Goal: Transaction & Acquisition: Purchase product/service

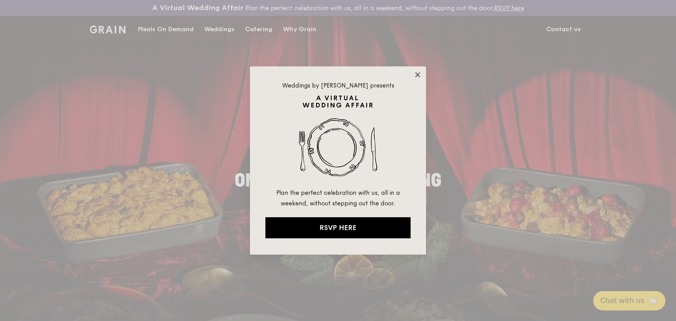
click at [418, 76] on icon at bounding box center [418, 75] width 8 height 8
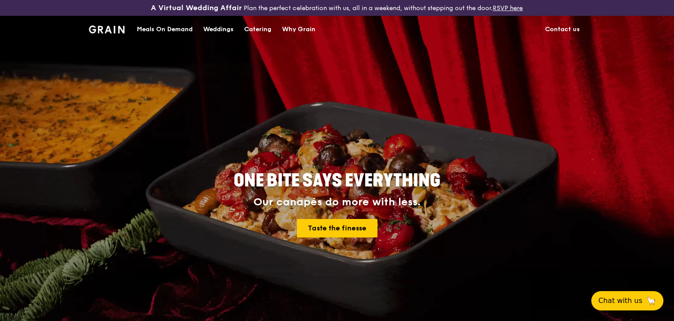
click at [262, 32] on div "Catering" at bounding box center [257, 29] width 27 height 26
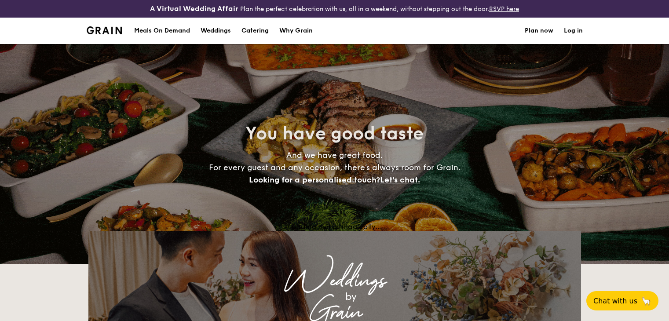
select select
click at [146, 30] on div "Meals On Demand" at bounding box center [162, 31] width 56 height 26
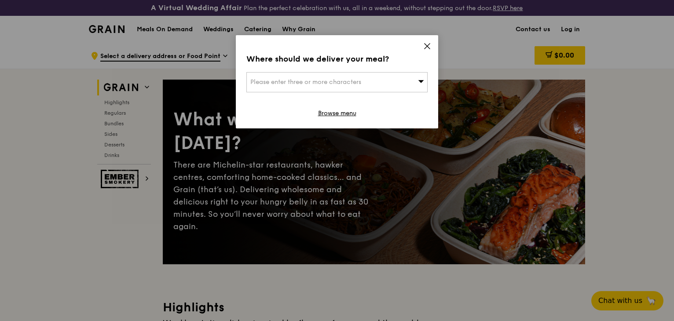
click at [428, 50] on icon at bounding box center [427, 46] width 8 height 8
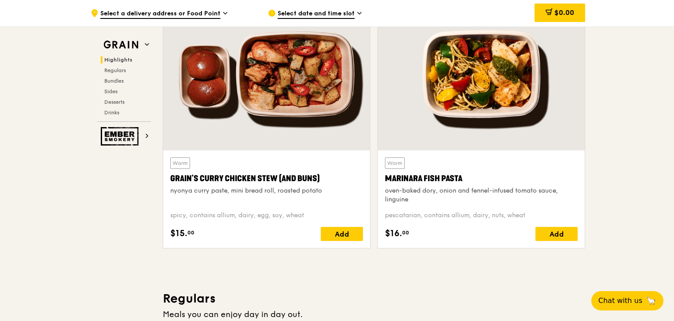
scroll to position [360, 0]
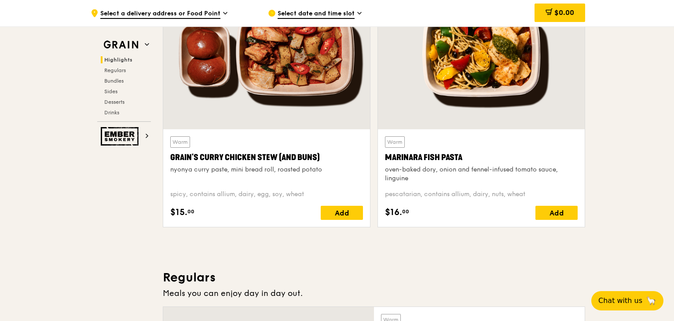
click at [373, 198] on div "Warm Grain's Curry Chicken Stew (and buns) nyonya curry paste, mini bread roll,…" at bounding box center [266, 105] width 215 height 258
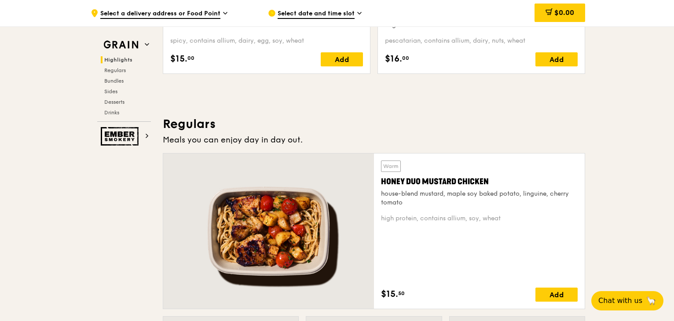
scroll to position [556, 0]
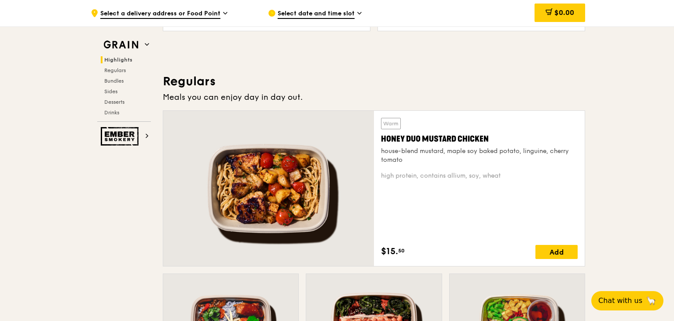
click at [366, 86] on h3 "Regulars" at bounding box center [374, 81] width 422 height 16
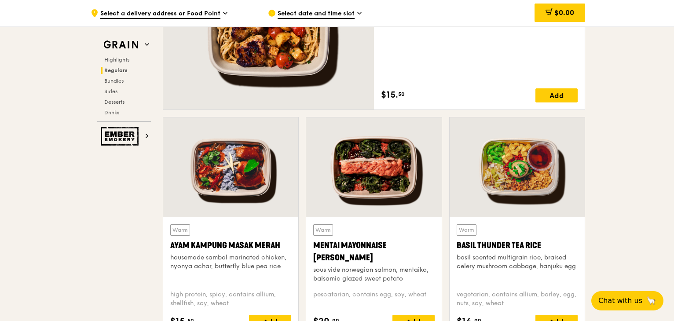
scroll to position [774, 0]
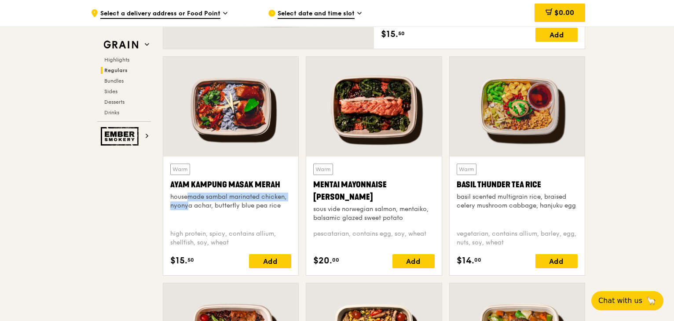
drag, startPoint x: 83, startPoint y: 205, endPoint x: 131, endPoint y: 189, distance: 50.4
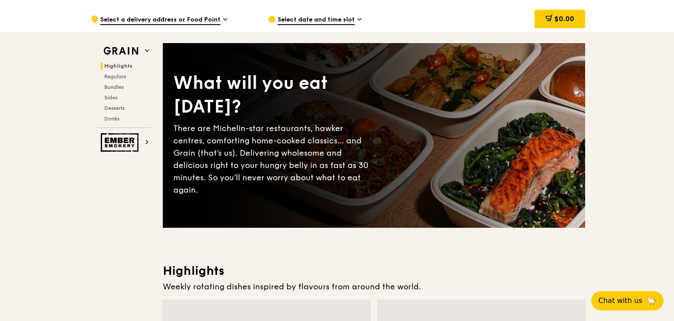
scroll to position [0, 0]
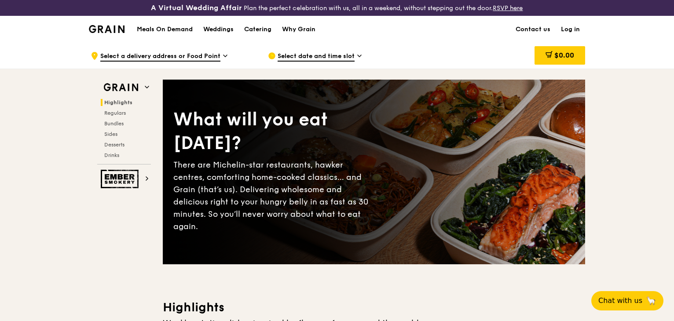
click at [437, 64] on div "Select date and time slot" at bounding box center [349, 56] width 177 height 26
click at [437, 52] on div "Select date and time slot" at bounding box center [349, 56] width 177 height 26
click at [481, 51] on div "$0.00" at bounding box center [515, 56] width 142 height 26
click at [436, 37] on div "Meals On Demand Weddings Catering Why Grain Contact us Log in" at bounding box center [337, 29] width 496 height 27
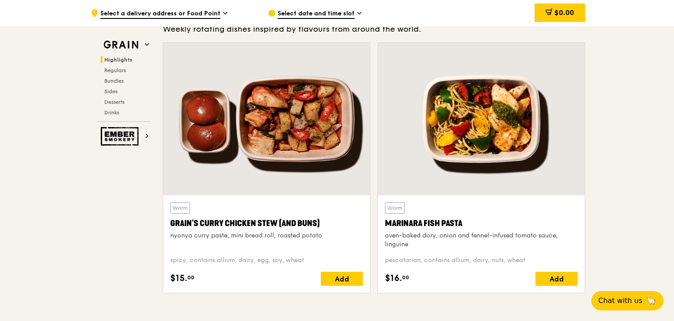
scroll to position [294, 0]
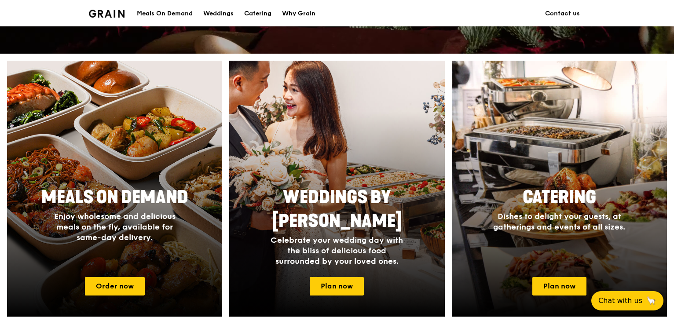
click at [449, 112] on div "Catering Dishes to delight your guests, at gatherings and events of all sizes. …" at bounding box center [559, 189] width 222 height 256
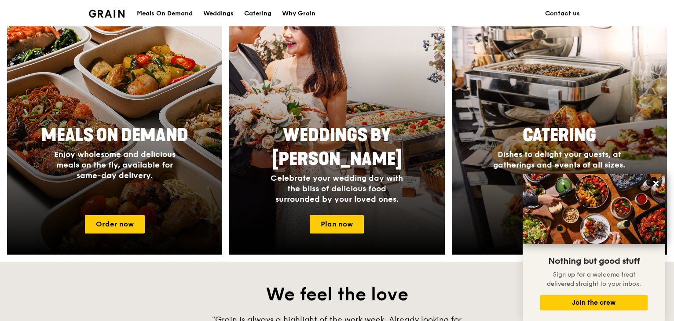
scroll to position [377, 0]
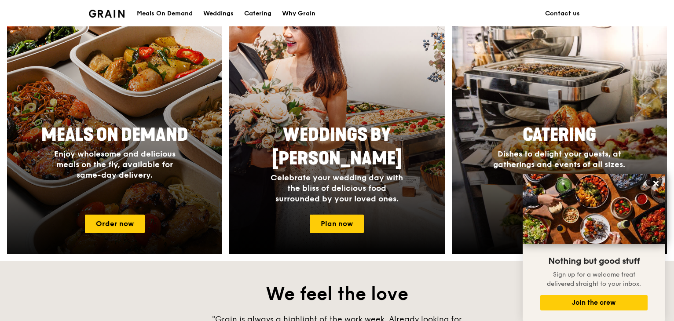
click at [139, 124] on h2 "Meals On Demand" at bounding box center [114, 135] width 165 height 24
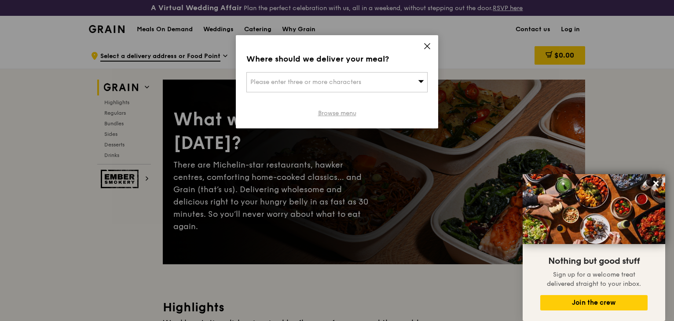
click at [349, 109] on link "Browse menu" at bounding box center [337, 113] width 38 height 9
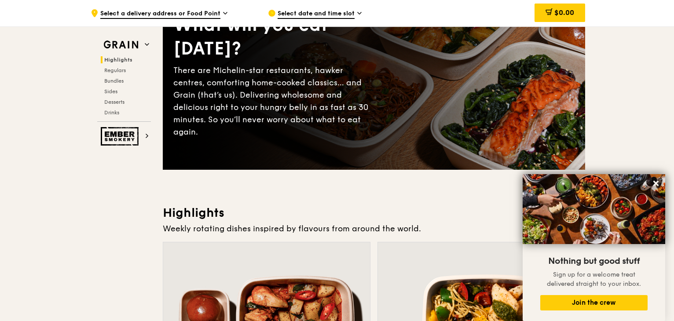
click at [408, 119] on div "What will you eat today? There are Michelin-star restaurants, hawker centres, c…" at bounding box center [374, 78] width 422 height 150
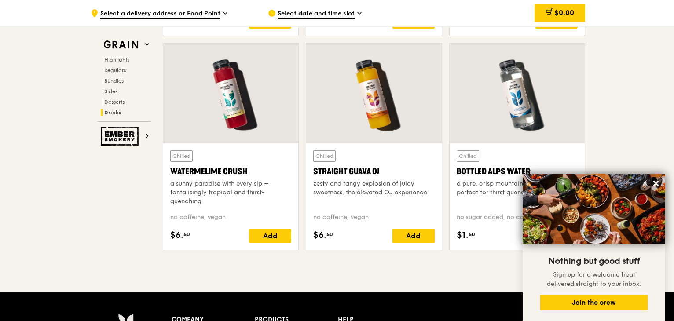
scroll to position [3501, 0]
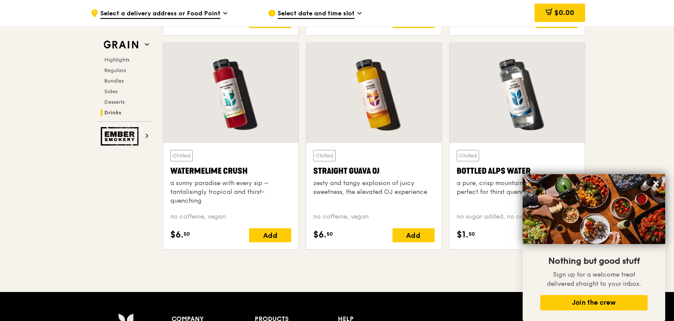
click at [444, 135] on div "Chilled Straight Guava OJ zesty and tangy explosion of juicy sweetness, the ele…" at bounding box center [373, 150] width 143 height 214
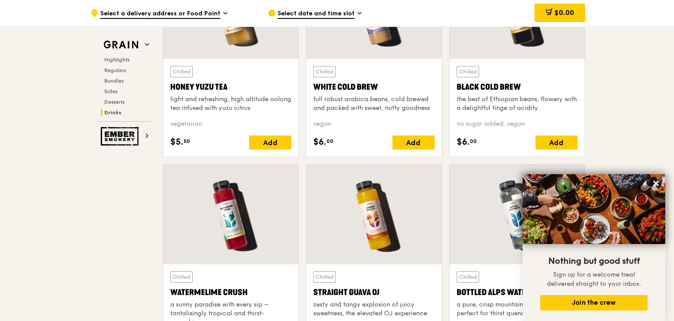
click at [444, 135] on div "Chilled White Cold Brew full robust arabica beans, cold brewed and packed with …" at bounding box center [373, 62] width 143 height 206
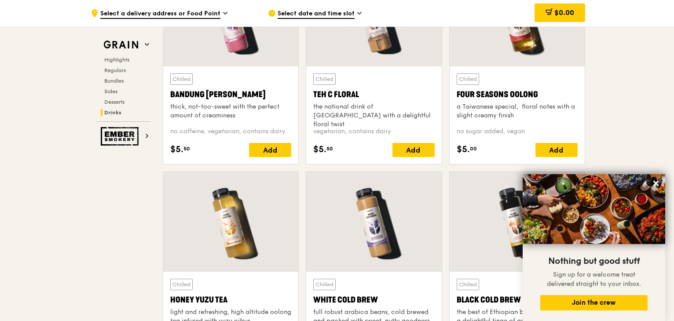
click at [444, 135] on div "Chilled Teh C Floral the national drink of Singapore with a delightful floral t…" at bounding box center [373, 69] width 143 height 206
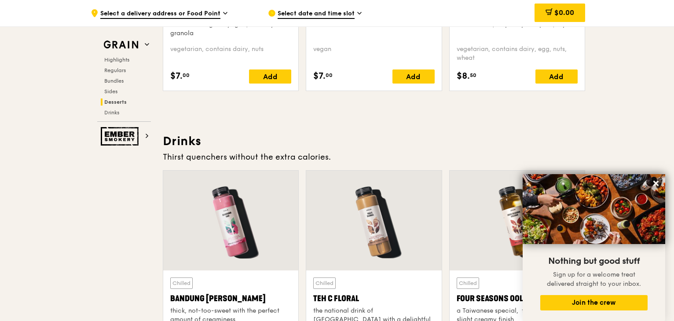
click at [444, 135] on h3 "Drinks" at bounding box center [374, 141] width 422 height 16
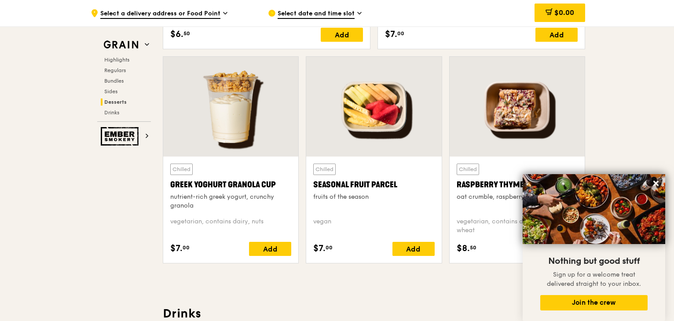
click at [444, 135] on div "Chilled Seasonal Fruit Parcel fruits of the season vegan $7. 00 Add" at bounding box center [373, 163] width 143 height 214
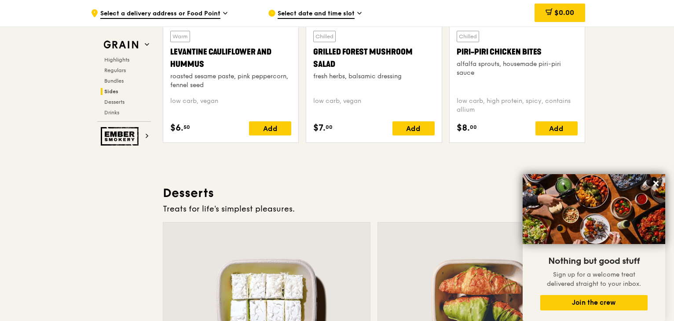
scroll to position [2368, 0]
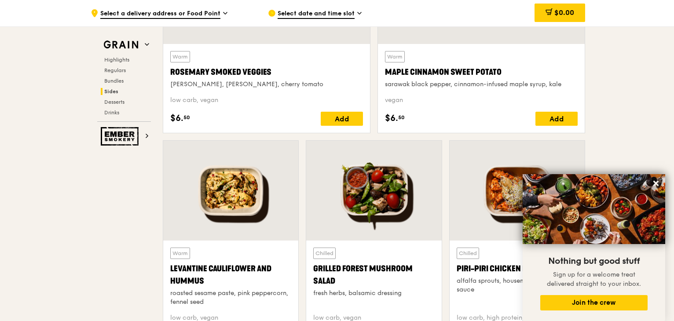
scroll to position [2156, 0]
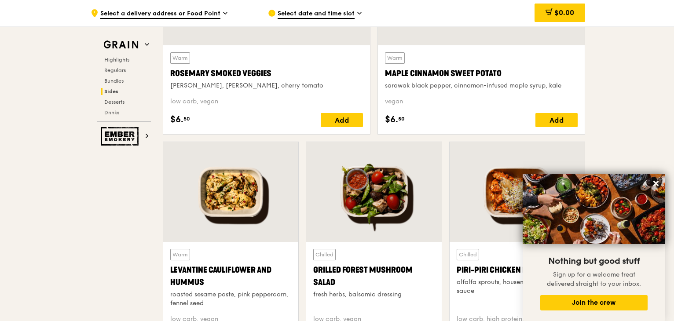
click at [371, 135] on div "Warm Rosemary Smoked Veggies rosemary, zucchini, cherry tomato low carb, vegan …" at bounding box center [266, 17] width 215 height 250
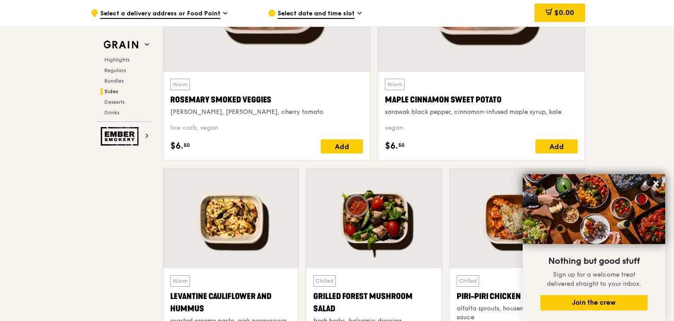
scroll to position [2128, 0]
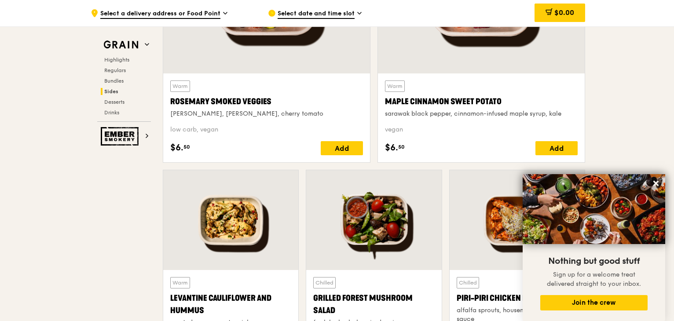
click at [375, 124] on div "Warm Maple Cinnamon Sweet Potato sarawak black pepper, cinnamon-infused maple s…" at bounding box center [481, 45] width 215 height 250
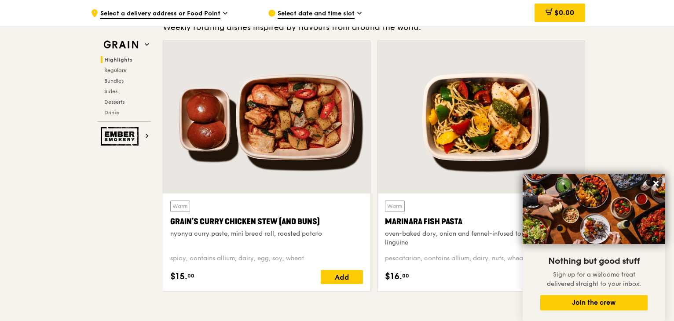
scroll to position [0, 0]
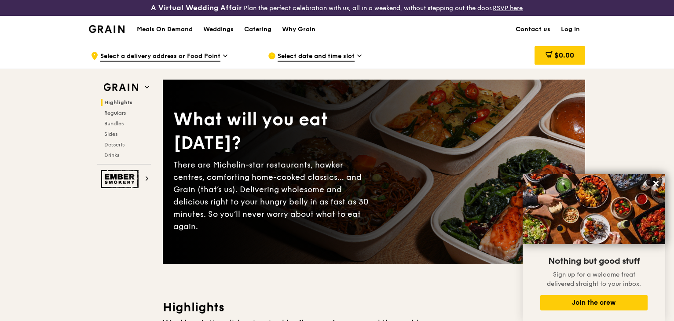
click at [174, 25] on h1 "Meals On Demand" at bounding box center [165, 29] width 56 height 9
click at [111, 28] on img at bounding box center [107, 29] width 36 height 8
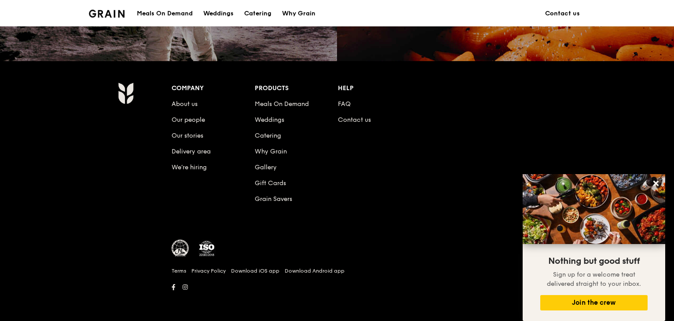
scroll to position [869, 0]
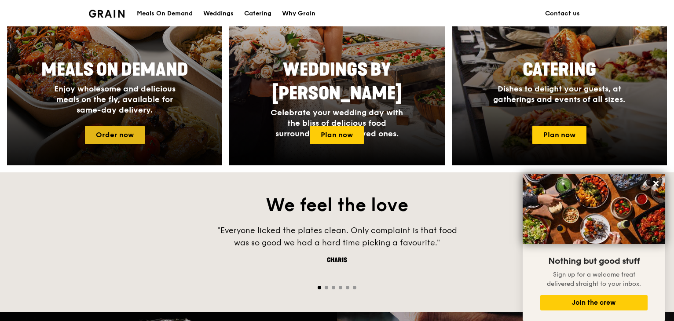
click at [116, 131] on link "Order now" at bounding box center [115, 135] width 60 height 18
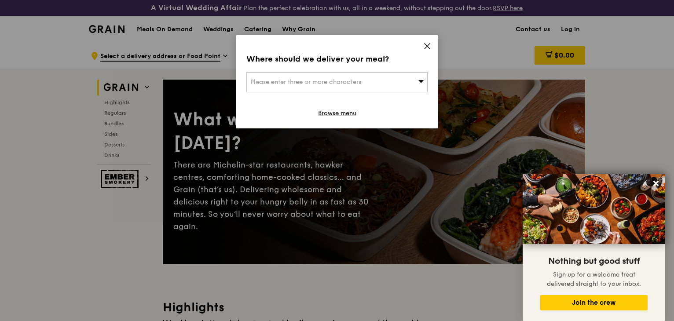
click at [427, 43] on div "Where should we deliver your meal? Please enter three or more characters Browse…" at bounding box center [337, 81] width 202 height 93
click at [427, 43] on icon at bounding box center [427, 46] width 8 height 8
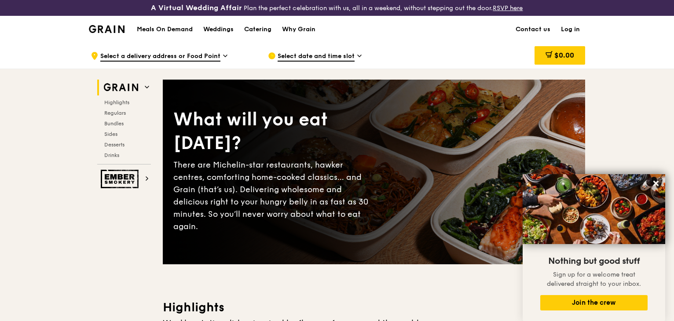
click at [461, 59] on div "$0.00" at bounding box center [515, 56] width 142 height 26
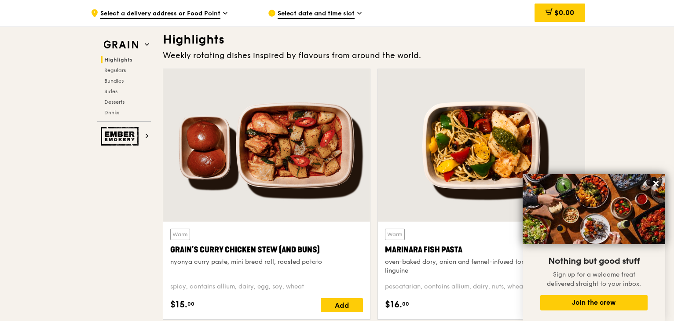
scroll to position [268, 0]
click at [461, 59] on div "Weekly rotating dishes inspired by flavours from around the world." at bounding box center [374, 55] width 422 height 12
click at [502, 53] on div "Weekly rotating dishes inspired by flavours from around the world." at bounding box center [374, 55] width 422 height 12
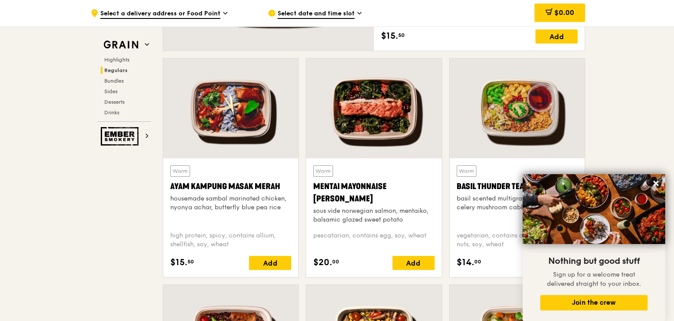
scroll to position [772, 0]
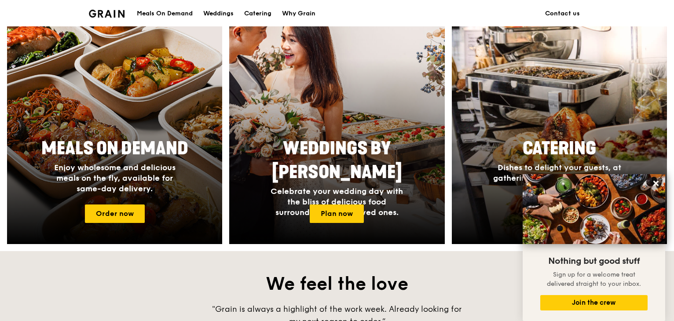
scroll to position [352, 0]
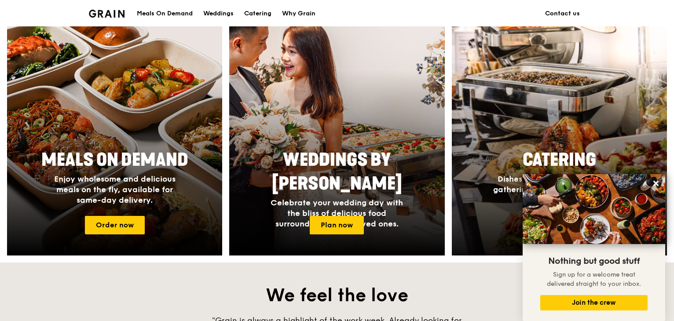
click at [510, 141] on div at bounding box center [559, 140] width 237 height 256
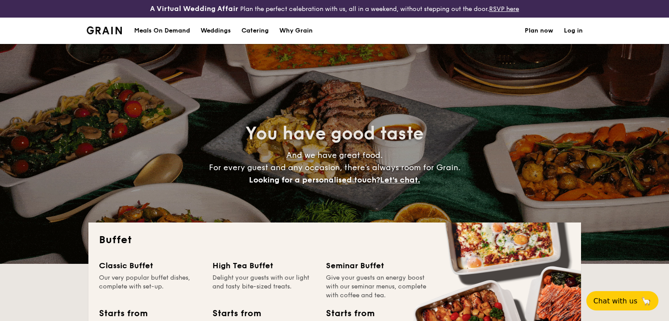
select select
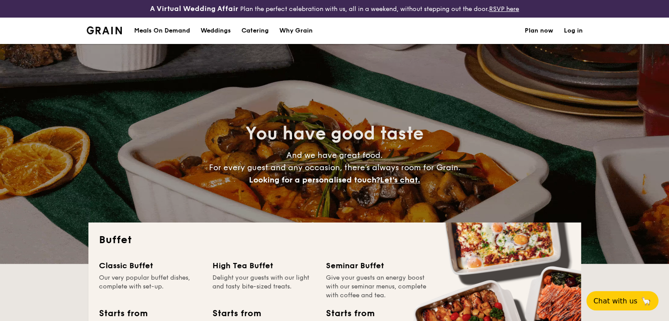
click at [430, 99] on div "You have good taste And we have great food. For every guest and any occasion, t…" at bounding box center [334, 154] width 493 height 220
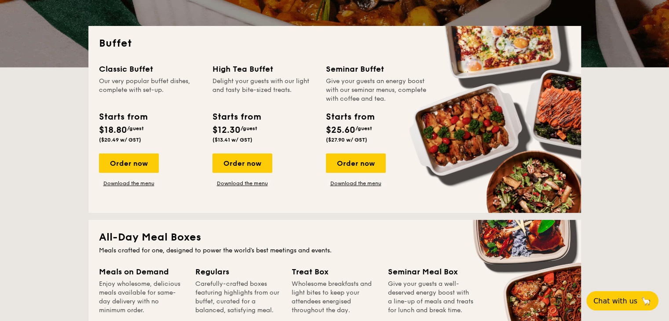
scroll to position [215, 0]
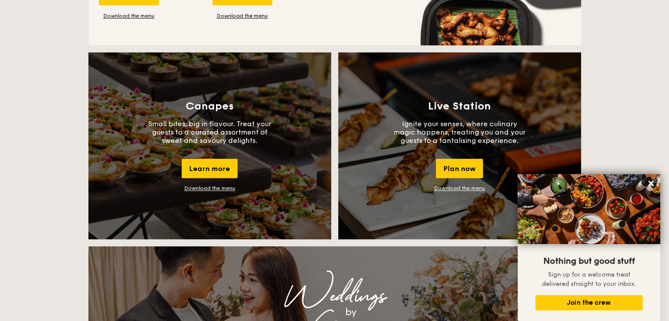
scroll to position [753, 0]
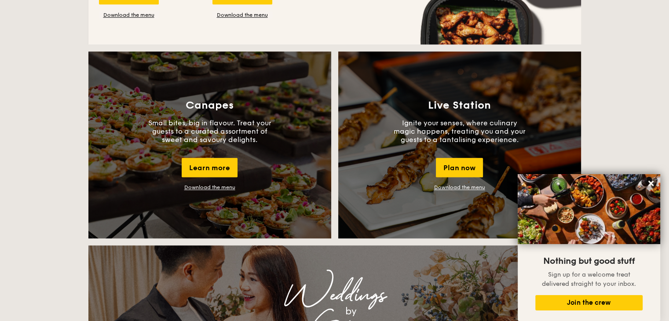
click at [465, 185] on link "Download the menu" at bounding box center [459, 187] width 51 height 6
click at [216, 189] on link "Download the menu" at bounding box center [209, 187] width 51 height 6
